Goal: Information Seeking & Learning: Learn about a topic

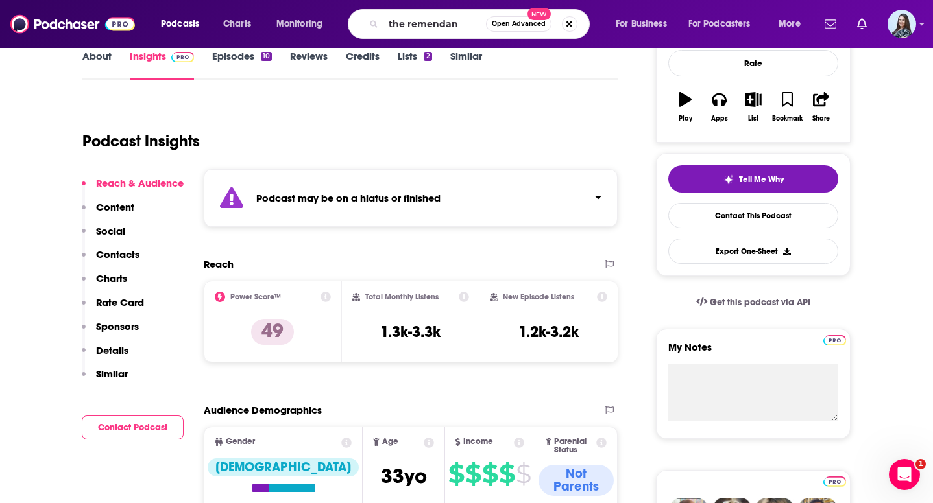
type input "the remendant"
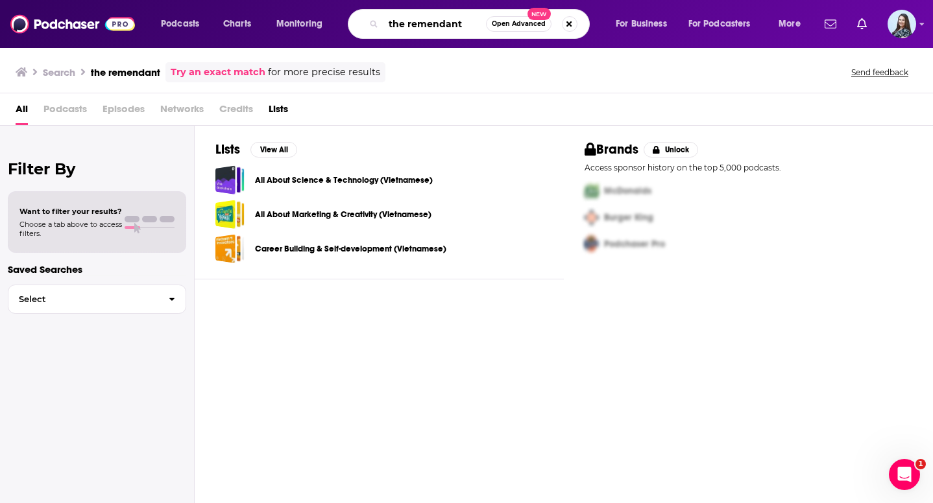
click at [456, 21] on input "the remendant" at bounding box center [434, 24] width 103 height 21
paste input "The Remnant w/ [PERSON_NAME]"
type input "The Remnant"
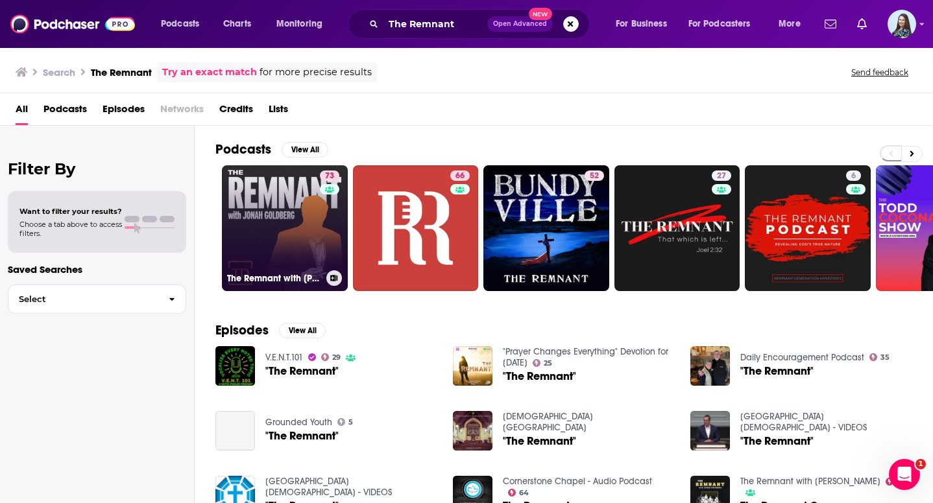
click at [311, 220] on link "73 The Remnant with [PERSON_NAME]" at bounding box center [285, 228] width 126 height 126
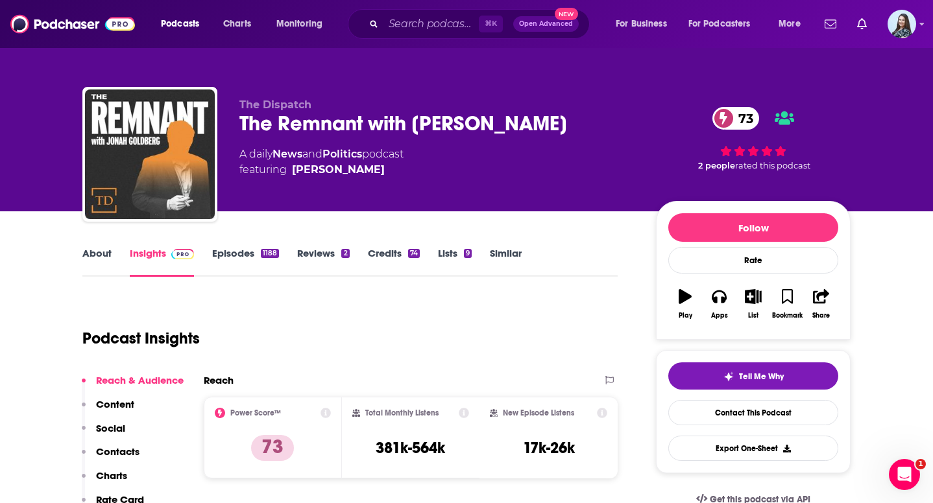
click at [383, 126] on div "The Remnant with [PERSON_NAME] 73" at bounding box center [437, 123] width 396 height 25
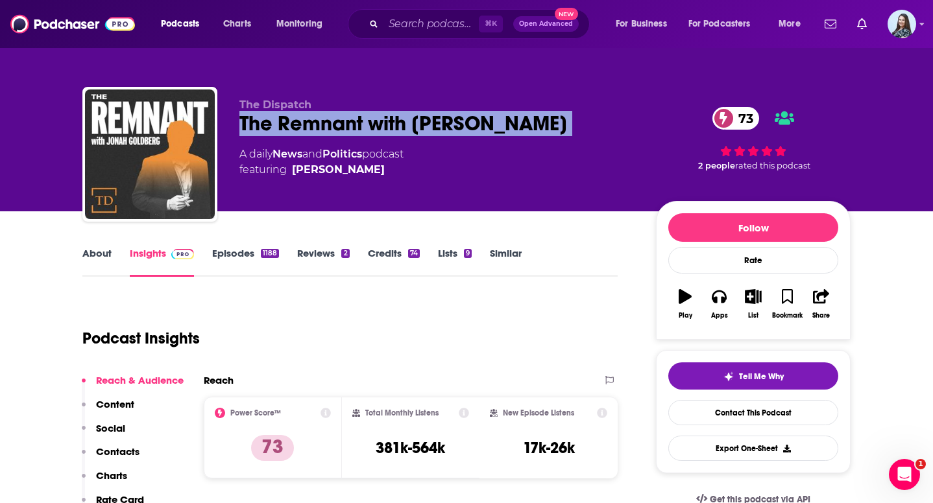
click at [383, 126] on div "The Remnant with [PERSON_NAME] 73" at bounding box center [437, 123] width 396 height 25
copy div "The Remnant with [PERSON_NAME] 73"
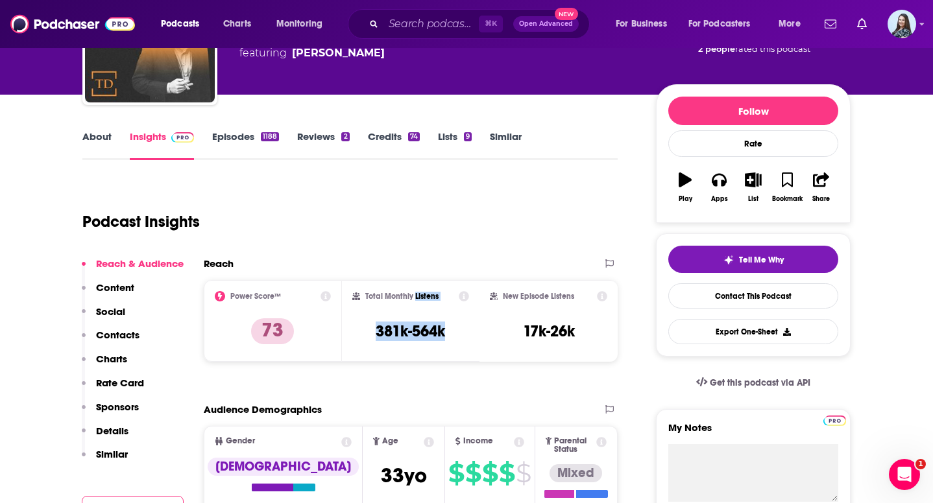
drag, startPoint x: 451, startPoint y: 330, endPoint x: 415, endPoint y: 297, distance: 49.1
click at [415, 297] on div "Total Monthly Listens 381k-564k" at bounding box center [410, 321] width 117 height 60
copy div "Listens 381k-564k"
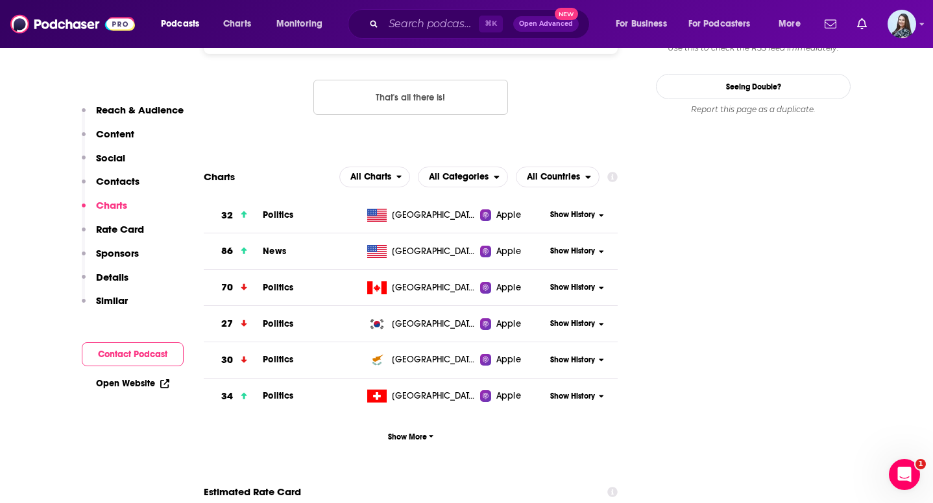
scroll to position [1286, 0]
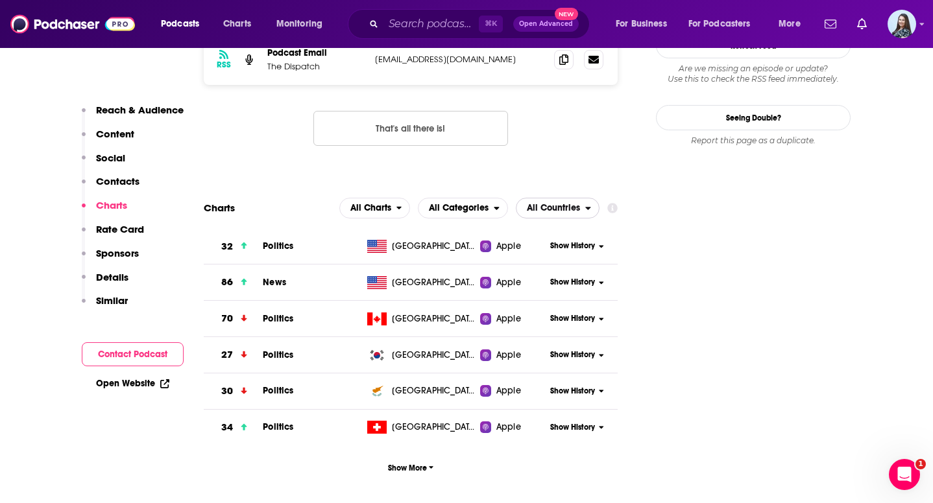
click at [553, 197] on span "All Countries" at bounding box center [550, 208] width 69 height 22
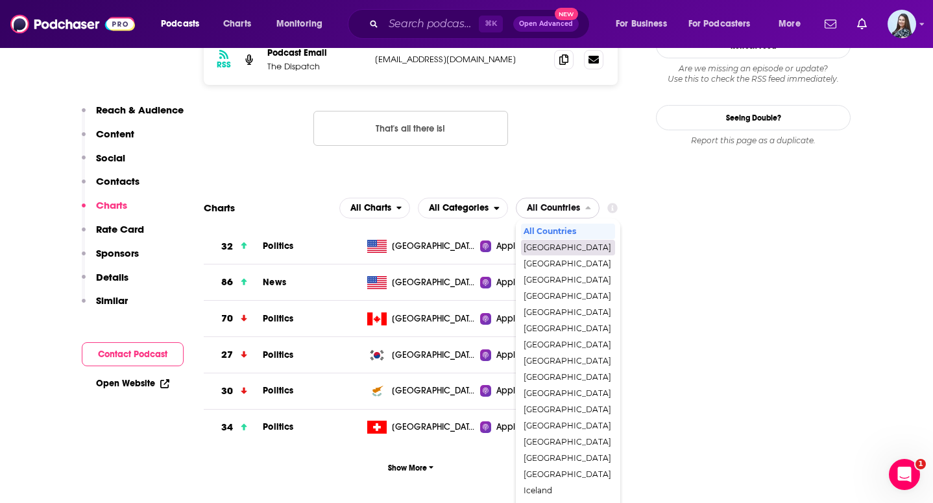
click at [553, 244] on span "[GEOGRAPHIC_DATA]" at bounding box center [568, 248] width 88 height 8
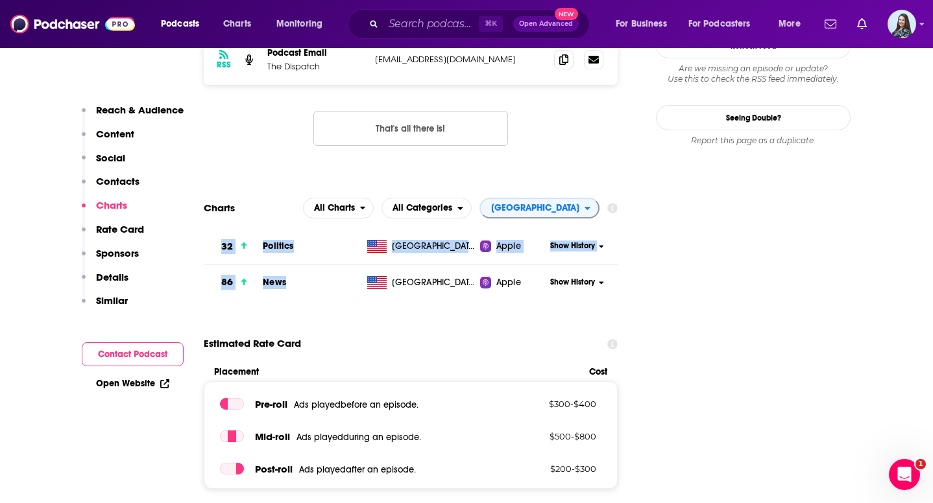
drag, startPoint x: 294, startPoint y: 232, endPoint x: 215, endPoint y: 204, distance: 83.5
click at [215, 229] on tbody "32 Politics [GEOGRAPHIC_DATA] Apple Show History 86 News [GEOGRAPHIC_DATA] Appl…" at bounding box center [411, 265] width 414 height 72
copy tbody "32 Politics [GEOGRAPHIC_DATA] Apple Show History 86 News"
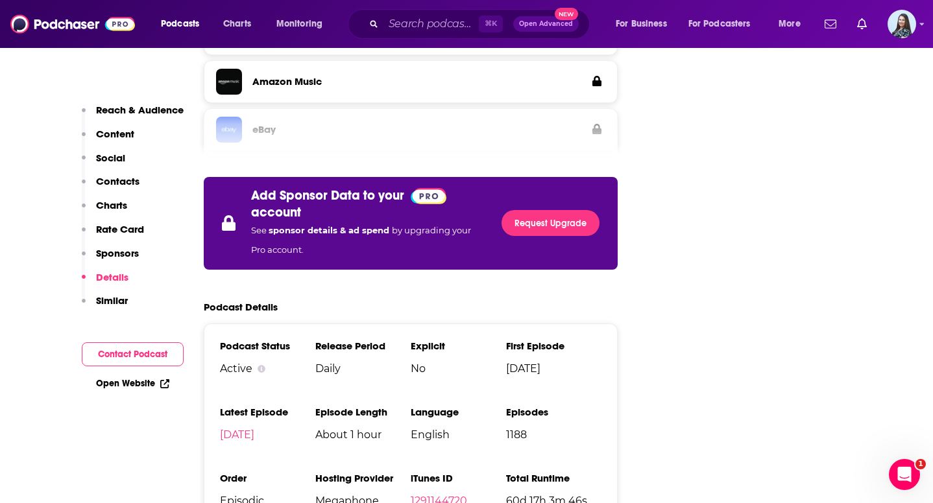
scroll to position [2254, 0]
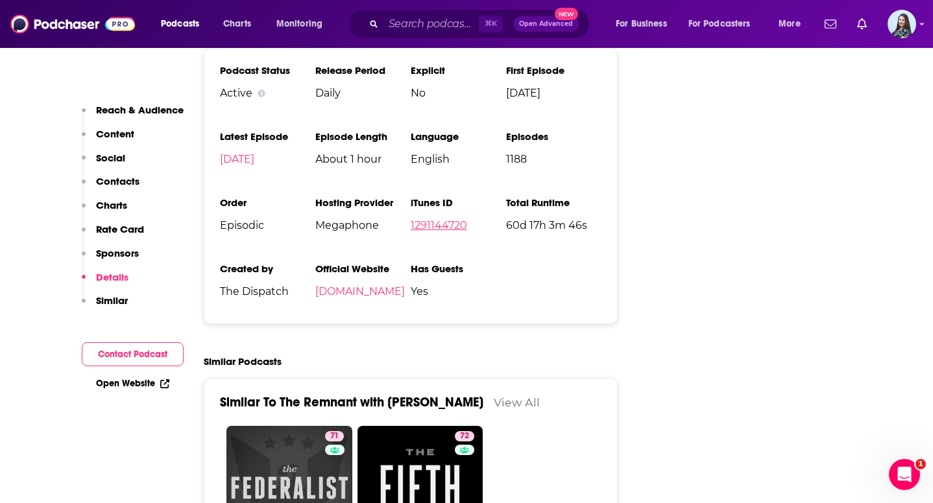
click at [438, 219] on link "1291144720" at bounding box center [439, 225] width 56 height 12
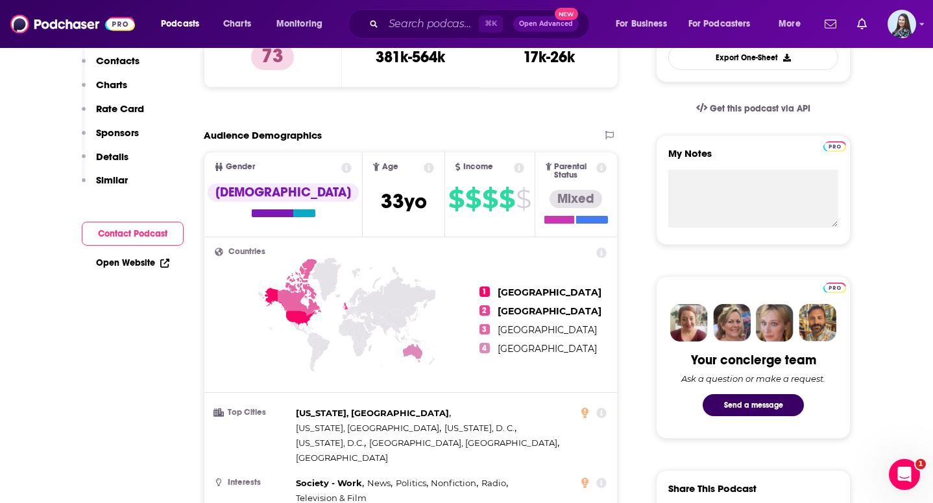
scroll to position [0, 0]
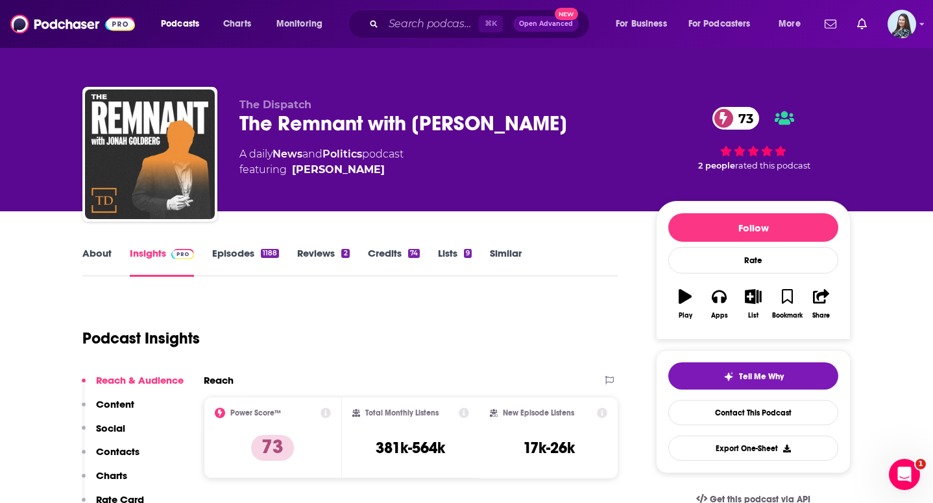
click at [400, 127] on div "The Remnant with [PERSON_NAME] 73" at bounding box center [437, 123] width 396 height 25
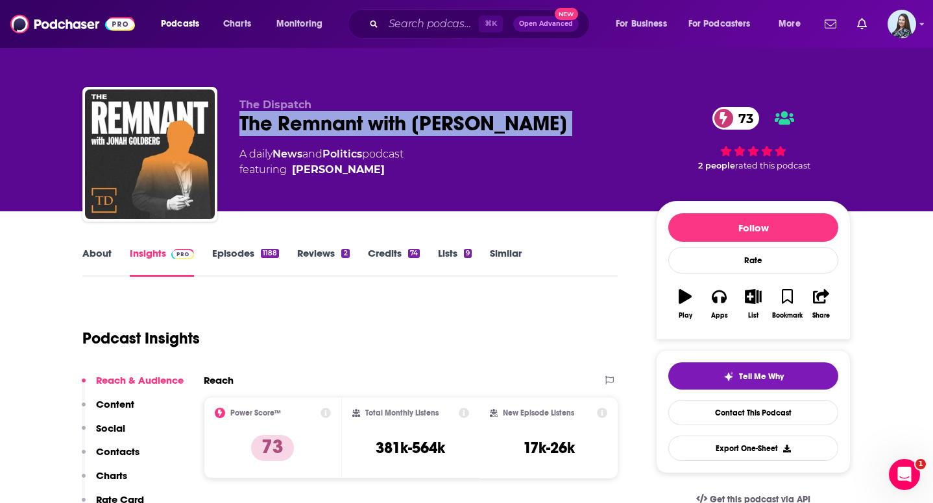
click at [400, 127] on div "The Remnant with [PERSON_NAME] 73" at bounding box center [437, 123] width 396 height 25
copy div "The Remnant with [PERSON_NAME] 73"
click at [97, 250] on link "About" at bounding box center [96, 262] width 29 height 30
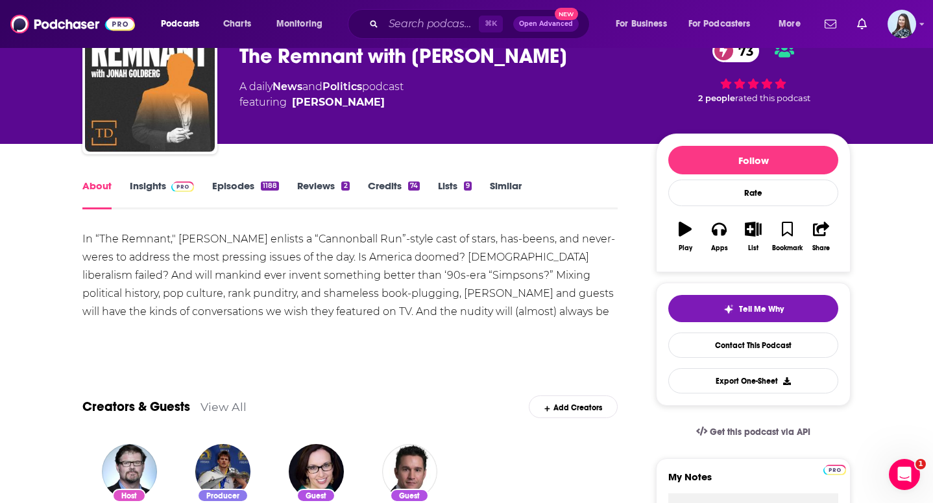
scroll to position [79, 0]
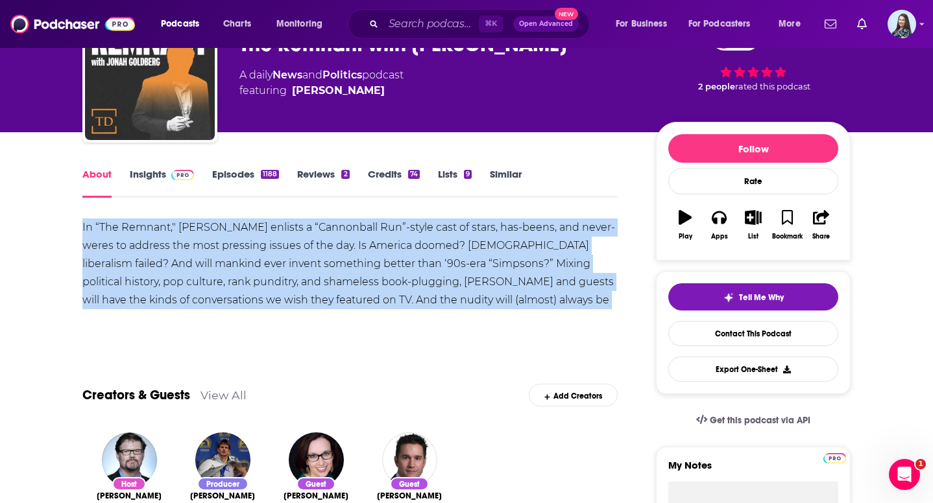
drag, startPoint x: 594, startPoint y: 300, endPoint x: 54, endPoint y: 229, distance: 545.1
copy div "In “The Remnant," [PERSON_NAME] enlists a “Cannonball Run”-style cast of stars,…"
